Goal: Browse casually

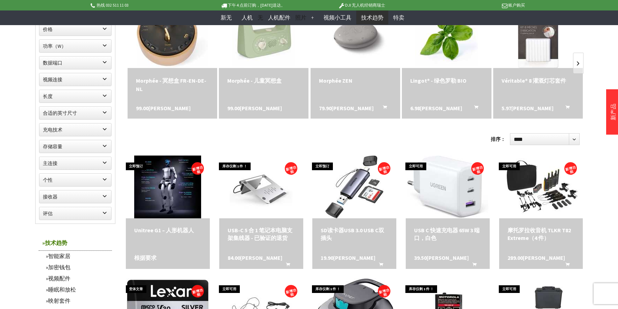
scroll to position [244, 0]
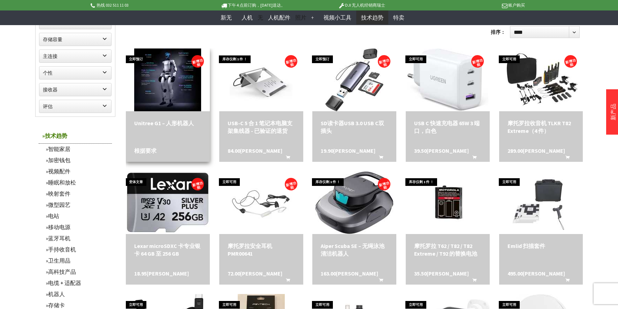
scroll to position [383, 0]
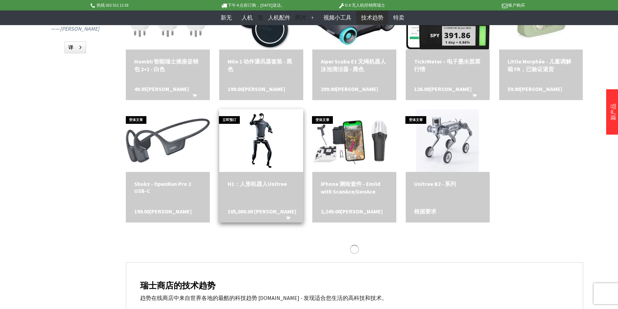
scroll to position [801, 0]
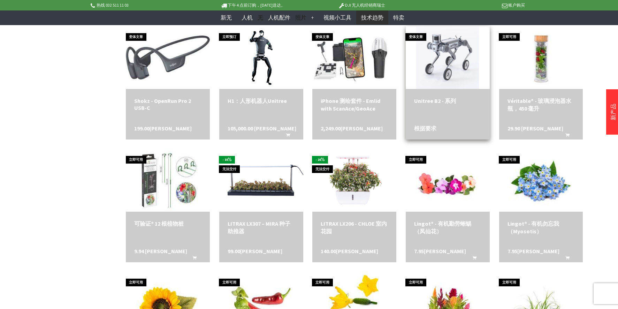
scroll to position [871, 0]
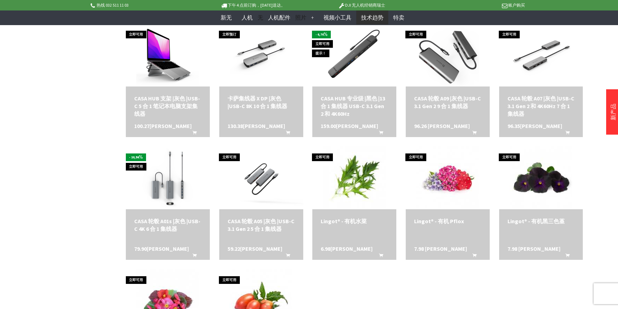
scroll to position [1777, 0]
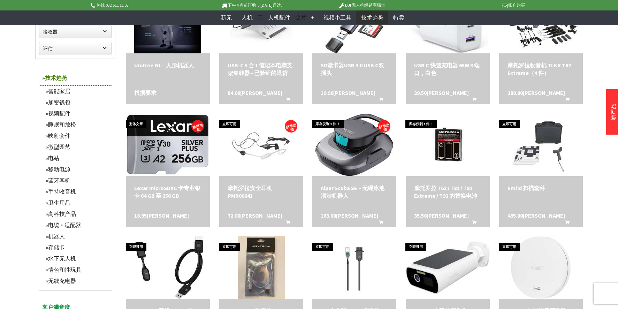
scroll to position [453, 0]
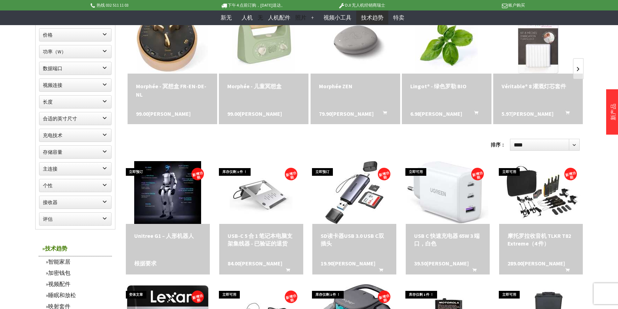
scroll to position [279, 0]
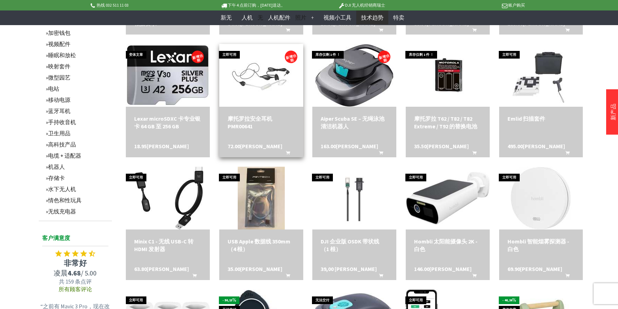
scroll to position [488, 0]
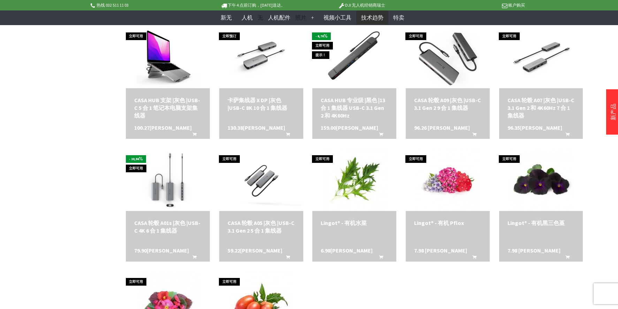
scroll to position [1847, 0]
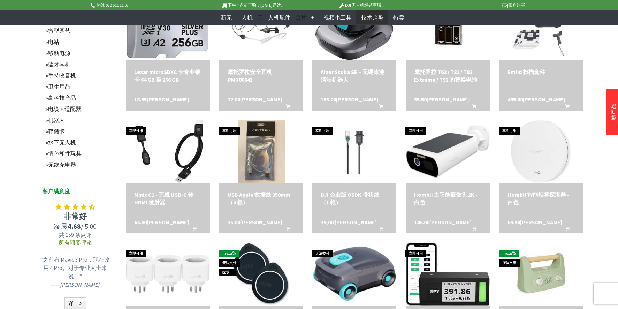
scroll to position [557, 0]
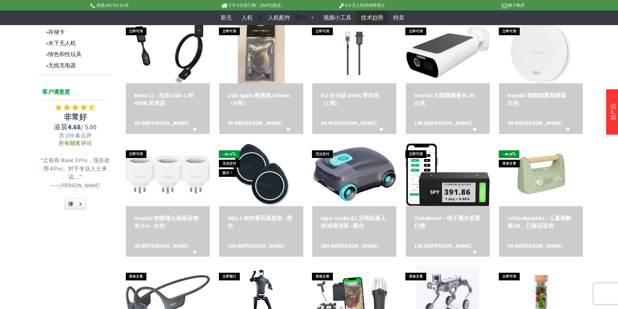
scroll to position [627, 0]
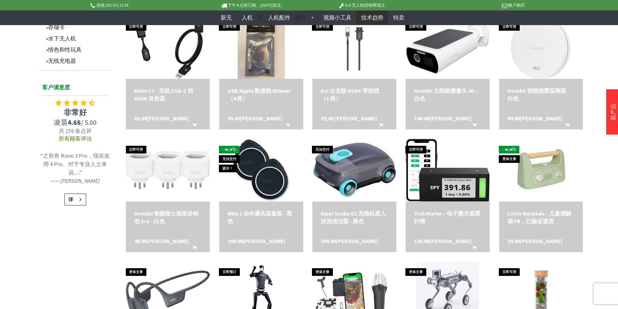
click at [79, 205] on link "详" at bounding box center [75, 199] width 22 height 12
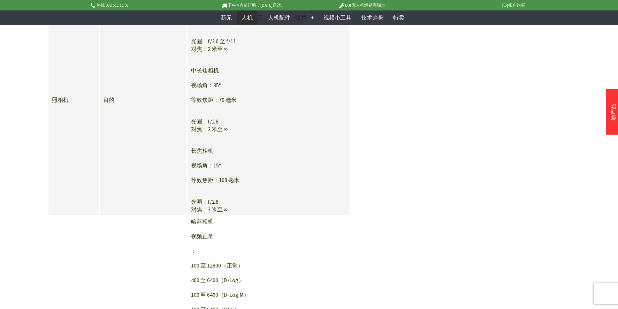
scroll to position [2139, 0]
